Goal: Find contact information

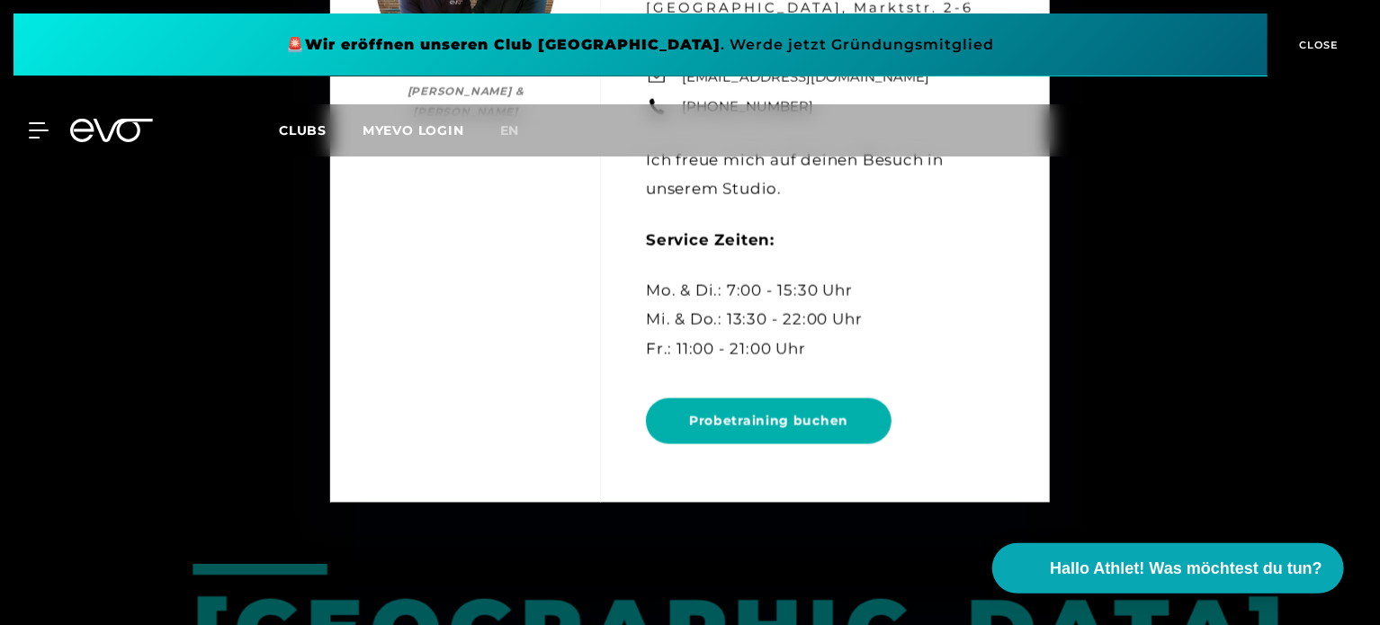
scroll to position [1230, 0]
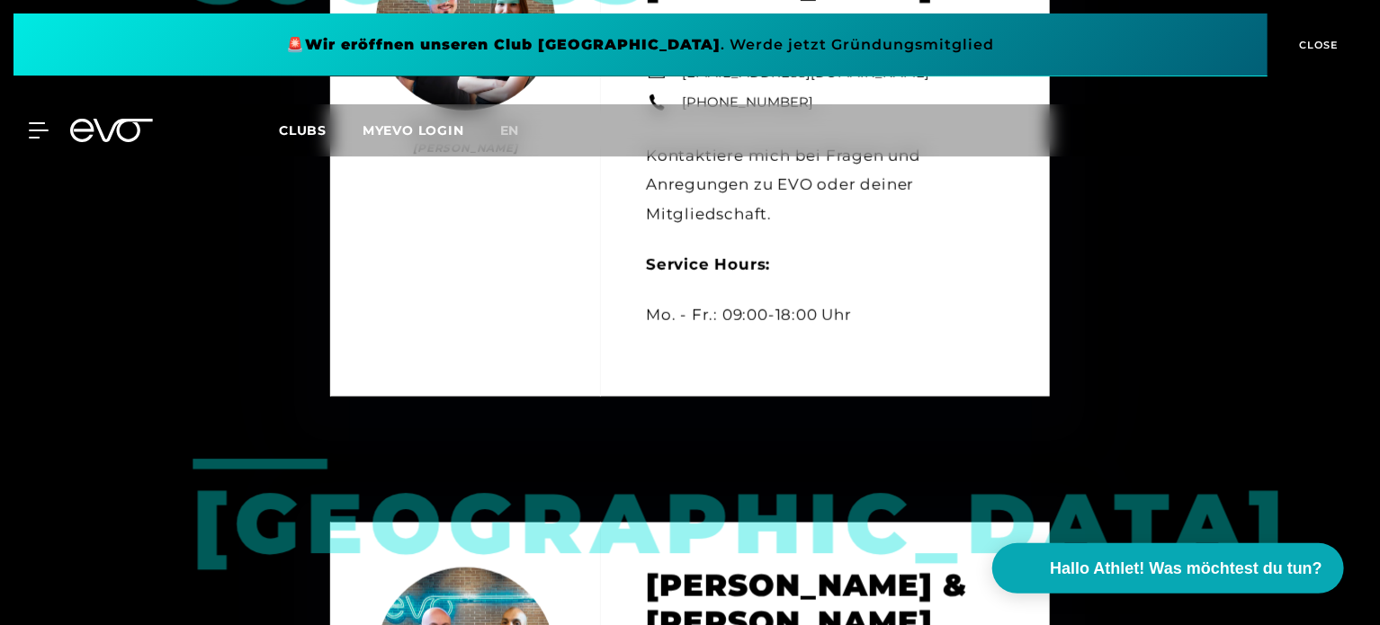
click at [734, 289] on div "Customer Success Bianca Schubert & Yunus Demir Bianca Schubert & Yunus Demir Cu…" at bounding box center [690, 142] width 720 height 510
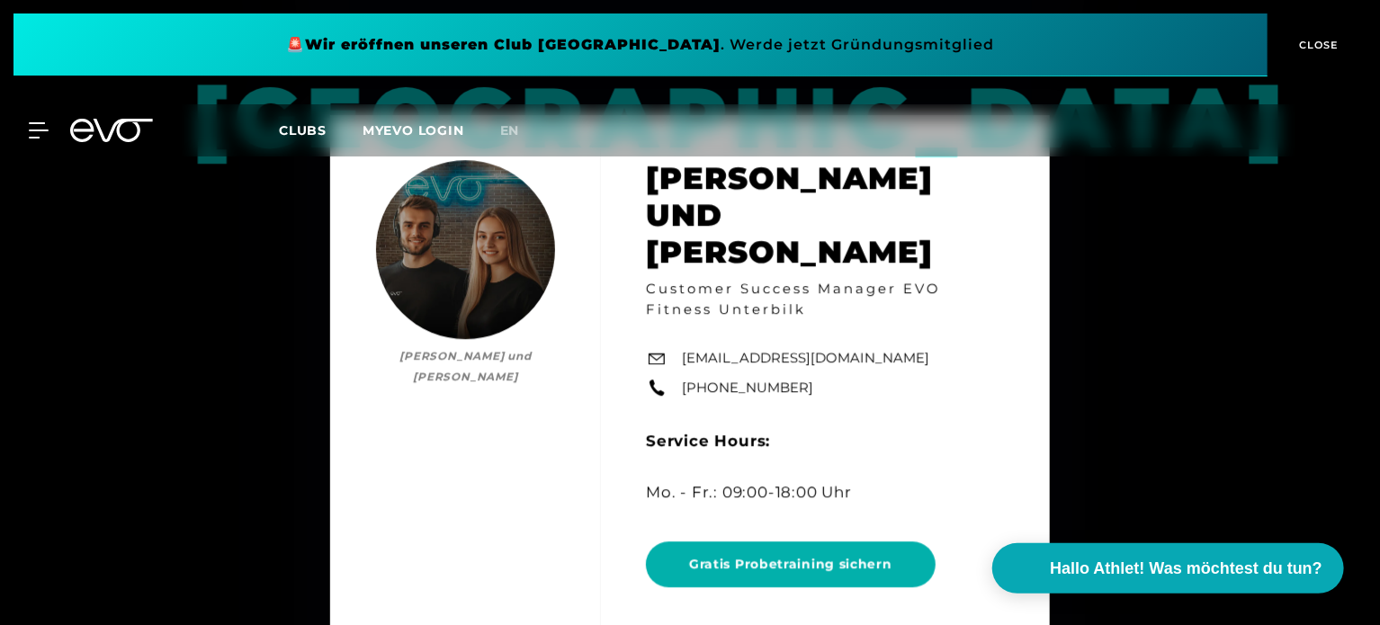
scroll to position [2687, 0]
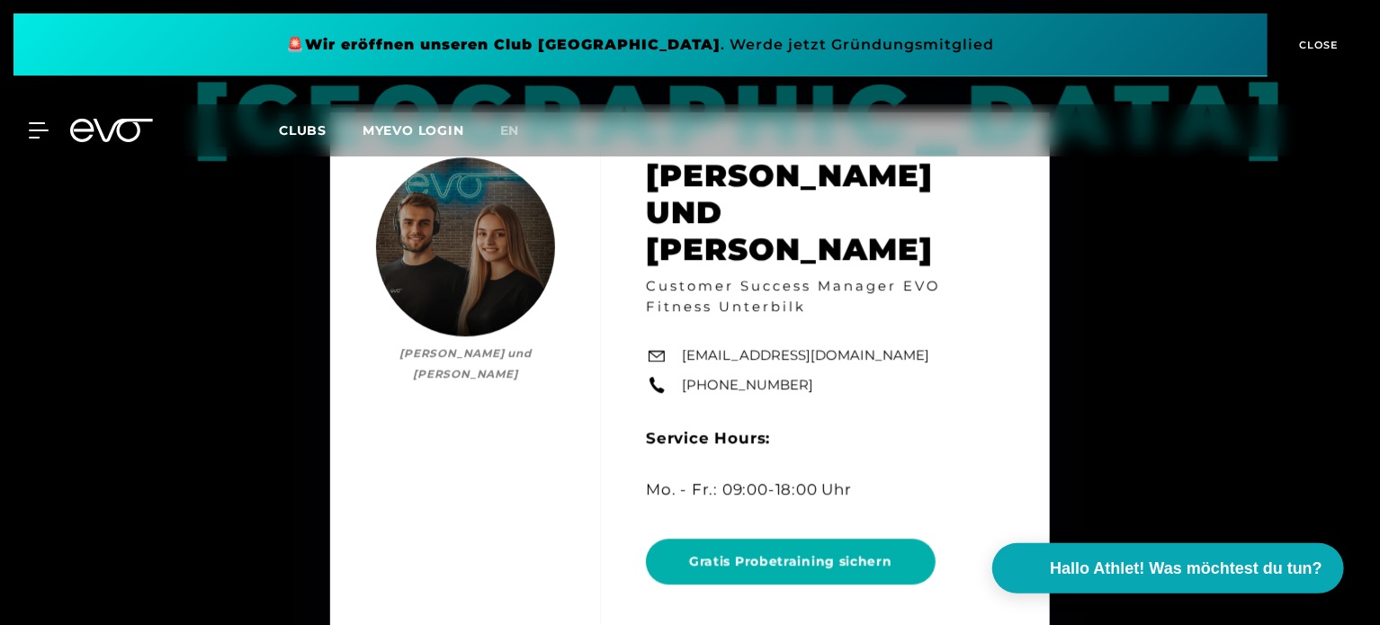
click at [839, 384] on div "Düsseldorf Timo und Lisa Timo und Lisa Customer Success Manager EVO Fitness Unt…" at bounding box center [690, 377] width 720 height 531
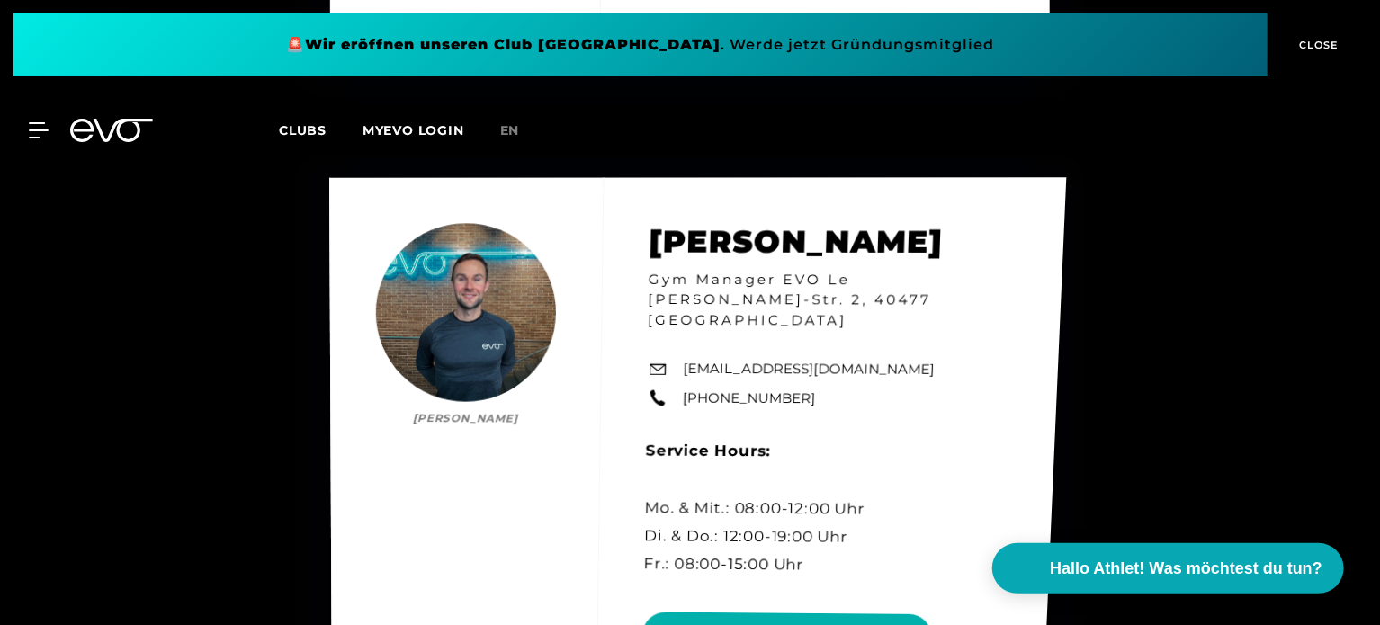
scroll to position [3317, 0]
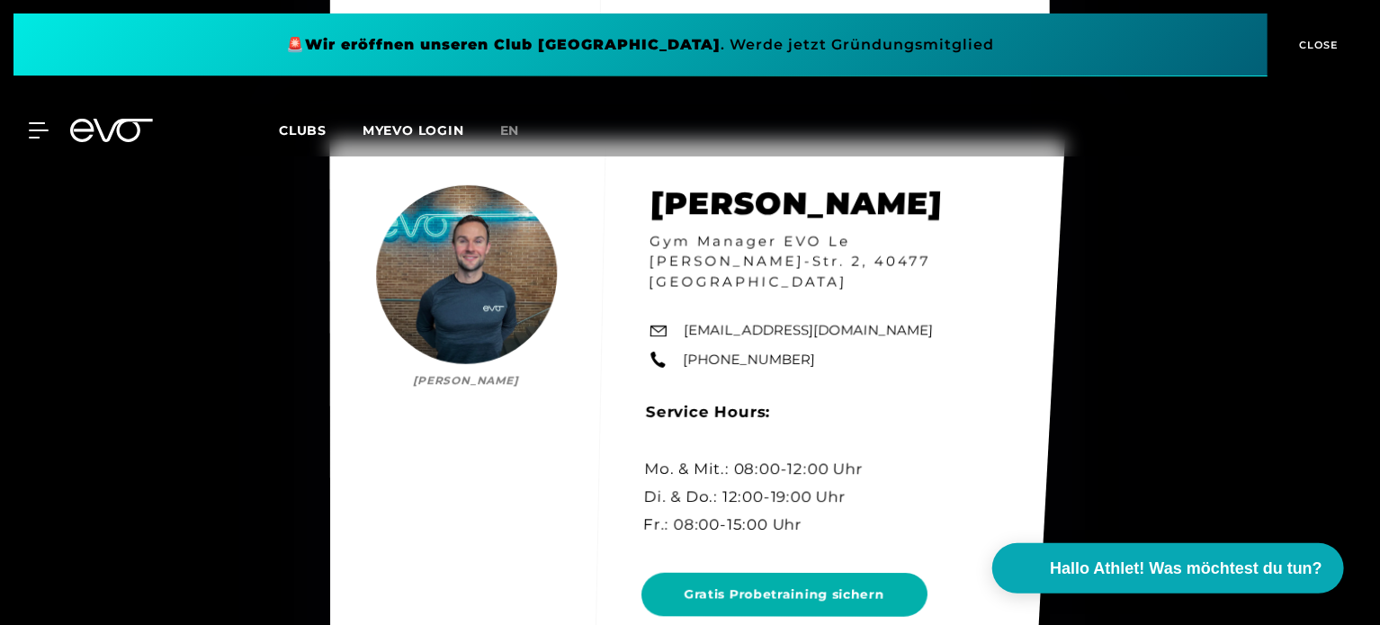
click at [702, 321] on div "Niklas Mertens Niklas Mertens Gym Manager EVO Le Flair, Marc-Chagall-Str. 2, 40…" at bounding box center [697, 405] width 735 height 533
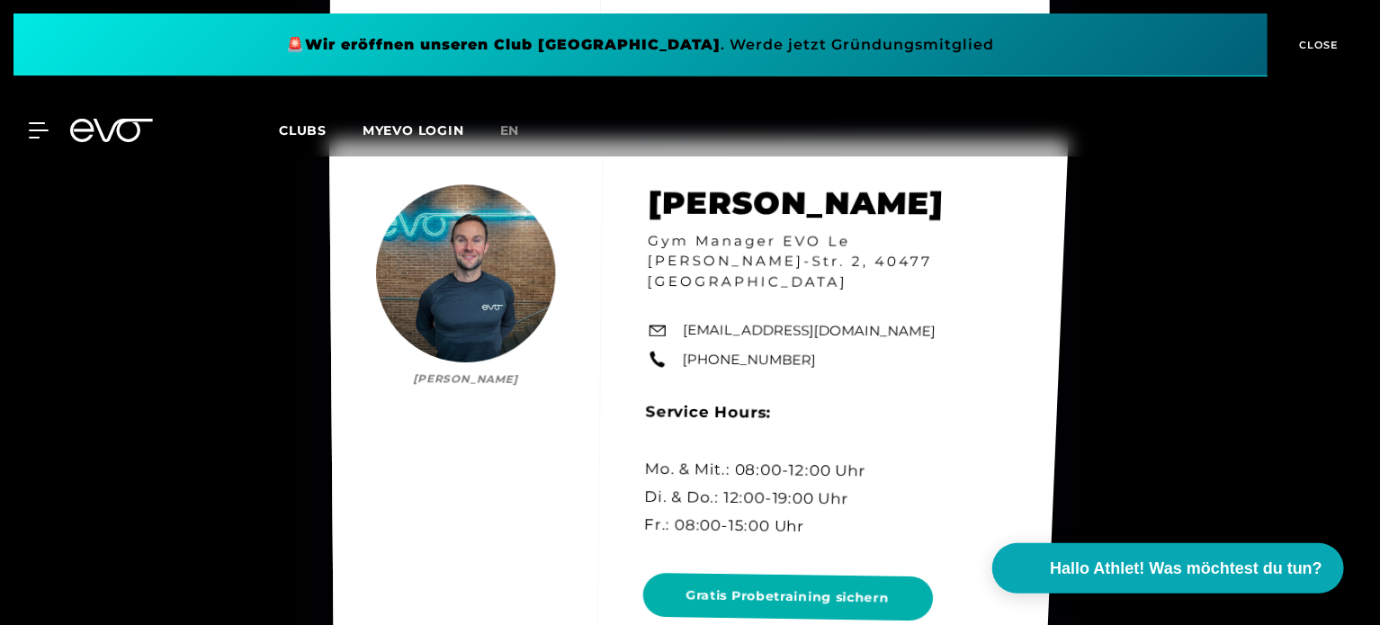
drag, startPoint x: 680, startPoint y: 291, endPoint x: 829, endPoint y: 323, distance: 151.9
click at [829, 323] on div "Niklas Mertens Niklas Mertens Gym Manager EVO Le Flair, Marc-Chagall-Str. 2, 40…" at bounding box center [699, 409] width 740 height 541
click at [829, 323] on div "Niklas Mertens Niklas Mertens Gym Manager EVO Le Flair, Marc-Chagall-Str. 2, 40…" at bounding box center [699, 409] width 740 height 540
